Goal: Transaction & Acquisition: Purchase product/service

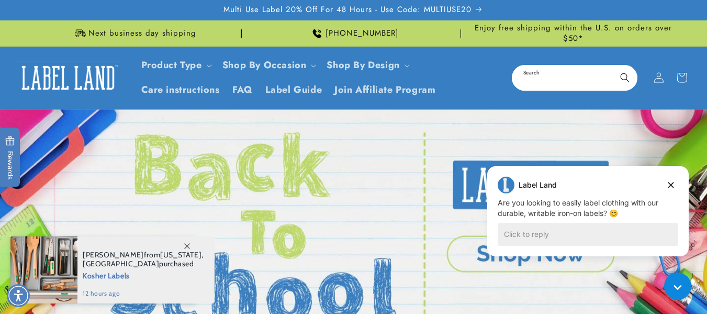
click at [548, 77] on input "Search" at bounding box center [575, 78] width 124 height 24
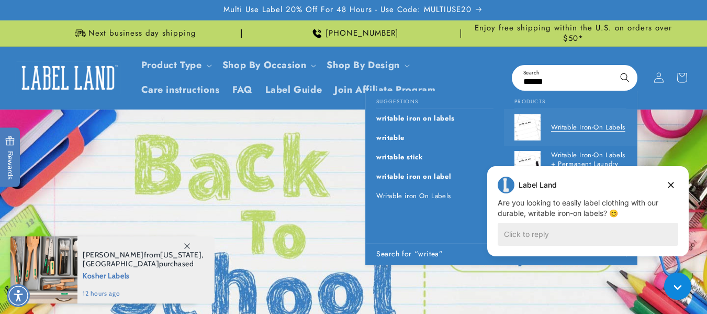
type input "******"
click at [568, 121] on div "Writable Iron-On Labels" at bounding box center [588, 127] width 75 height 26
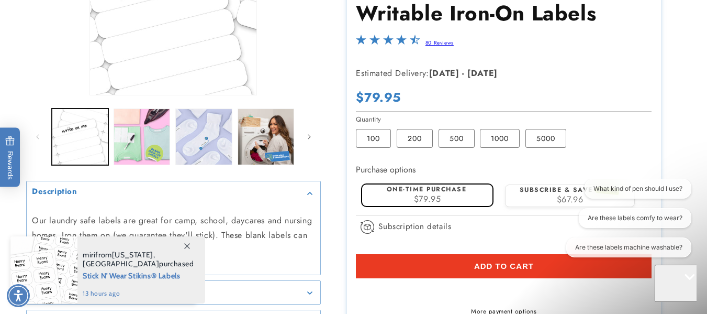
scroll to position [207, 0]
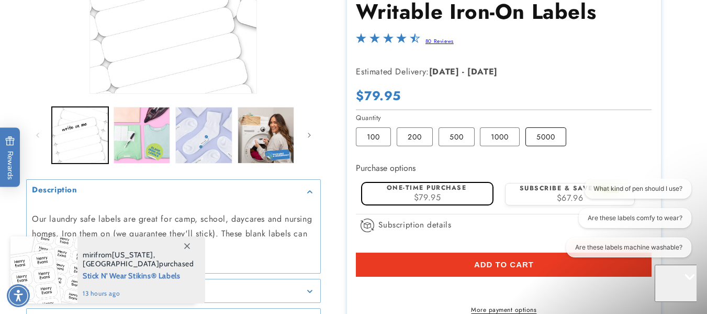
click at [537, 134] on label "5000 Variant sold out or unavailable" at bounding box center [546, 137] width 41 height 19
click at [497, 129] on label "1000 Variant sold out or unavailable" at bounding box center [500, 137] width 40 height 19
click at [482, 260] on span "Add to cart" at bounding box center [504, 264] width 60 height 9
